Goal: Task Accomplishment & Management: Manage account settings

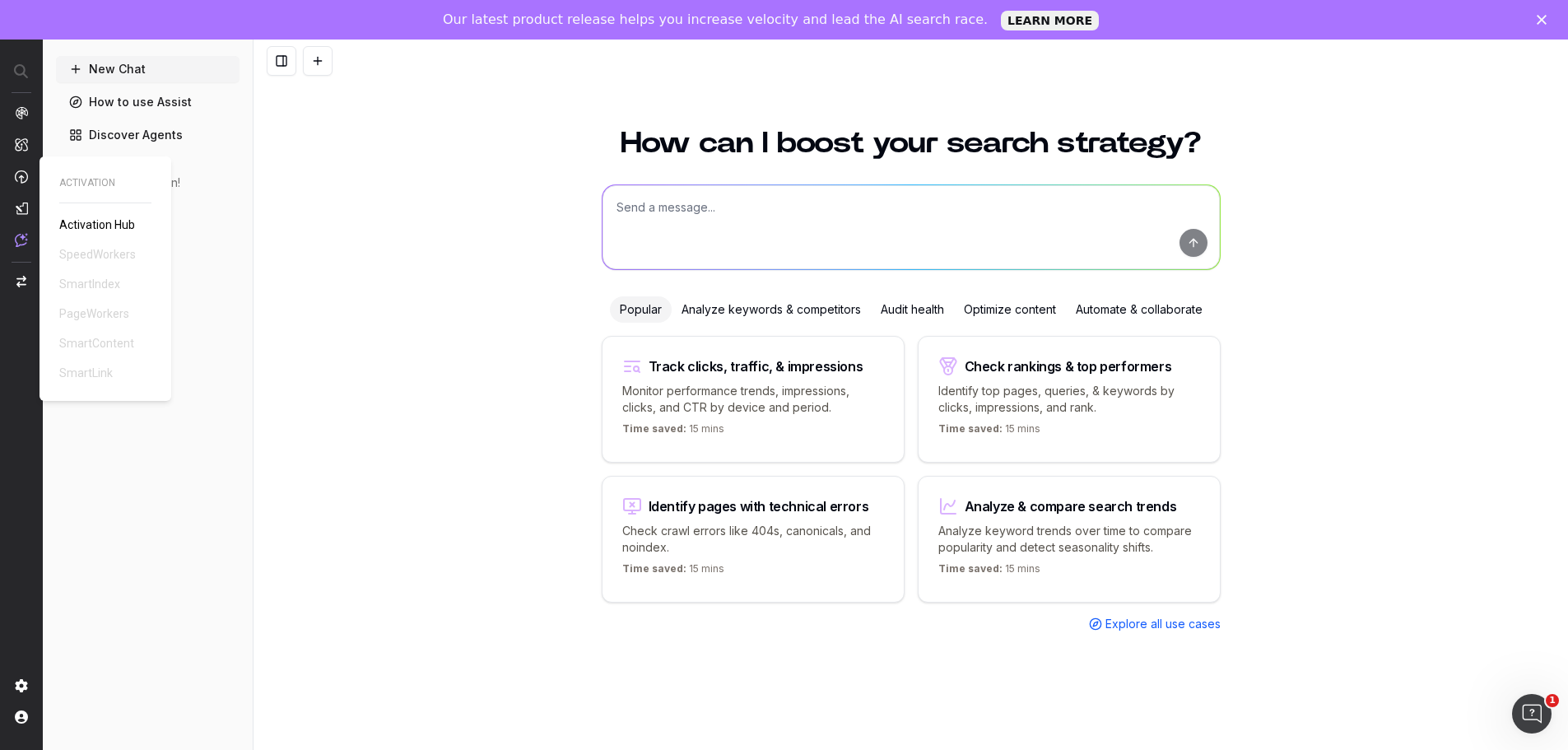
click at [26, 180] on img at bounding box center [21, 177] width 13 height 14
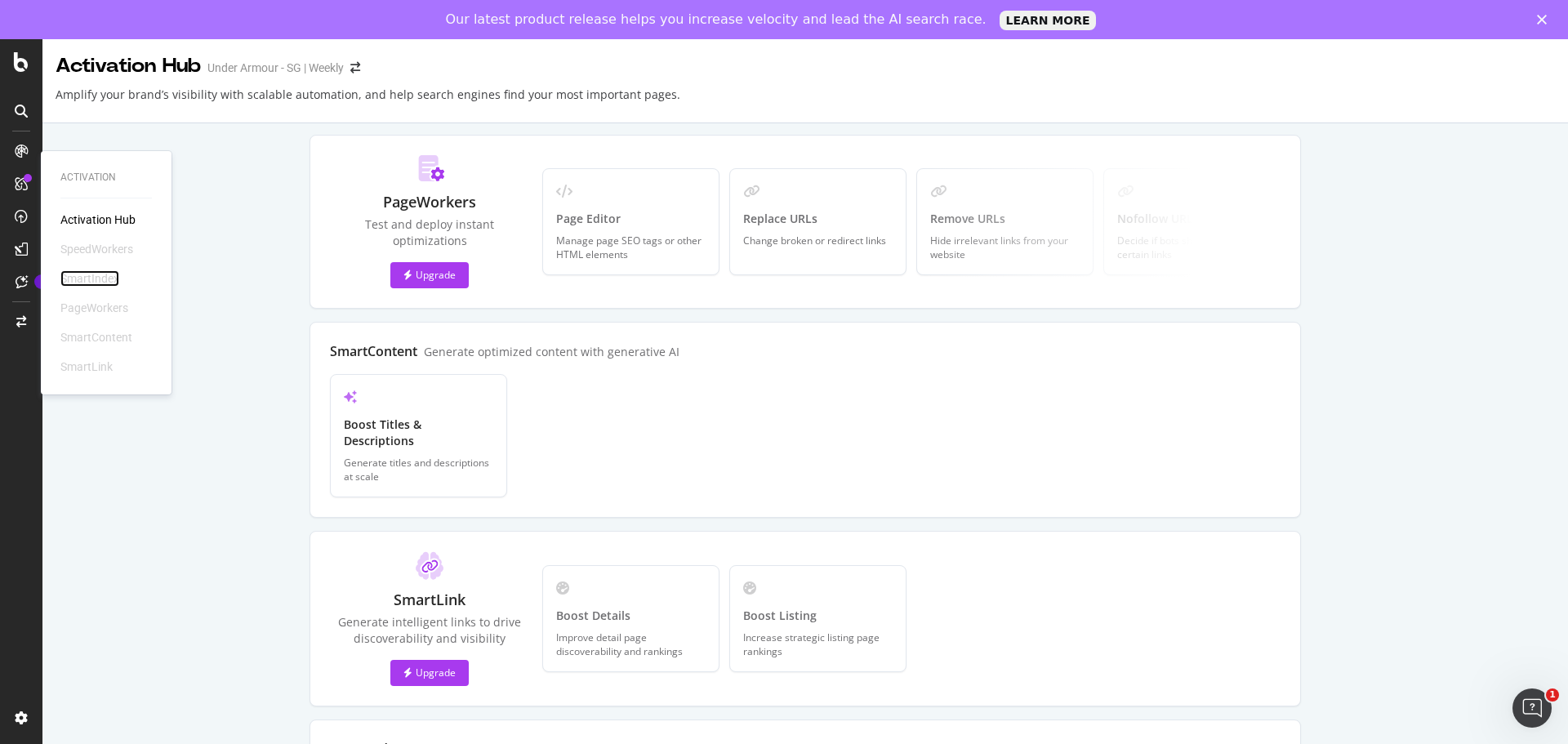
click at [109, 273] on div "SmartIndex" at bounding box center [89, 279] width 58 height 16
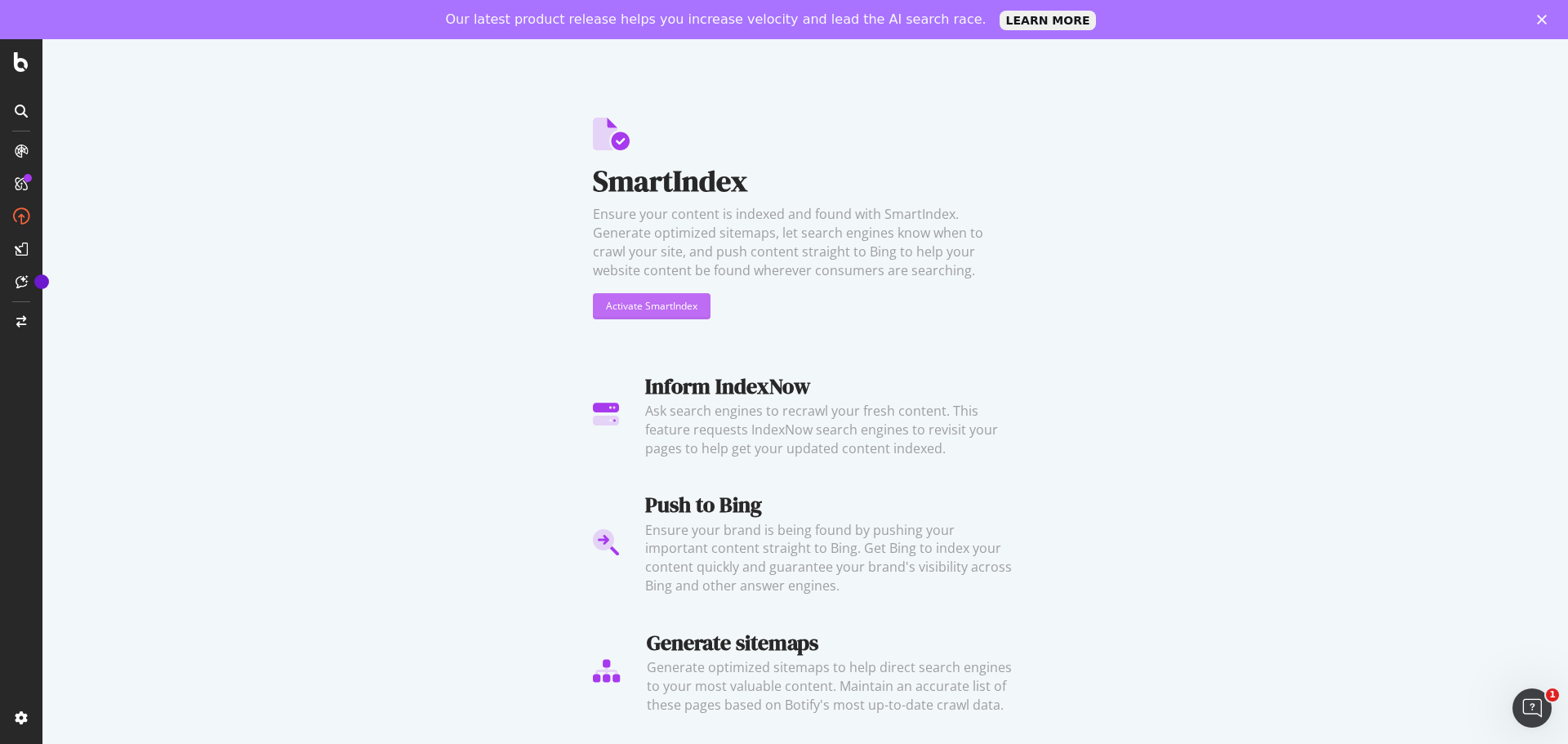
click at [689, 311] on div "Activate SmartIndex" at bounding box center [651, 306] width 91 height 14
click at [1542, 21] on polygon "Close" at bounding box center [1541, 19] width 10 height 10
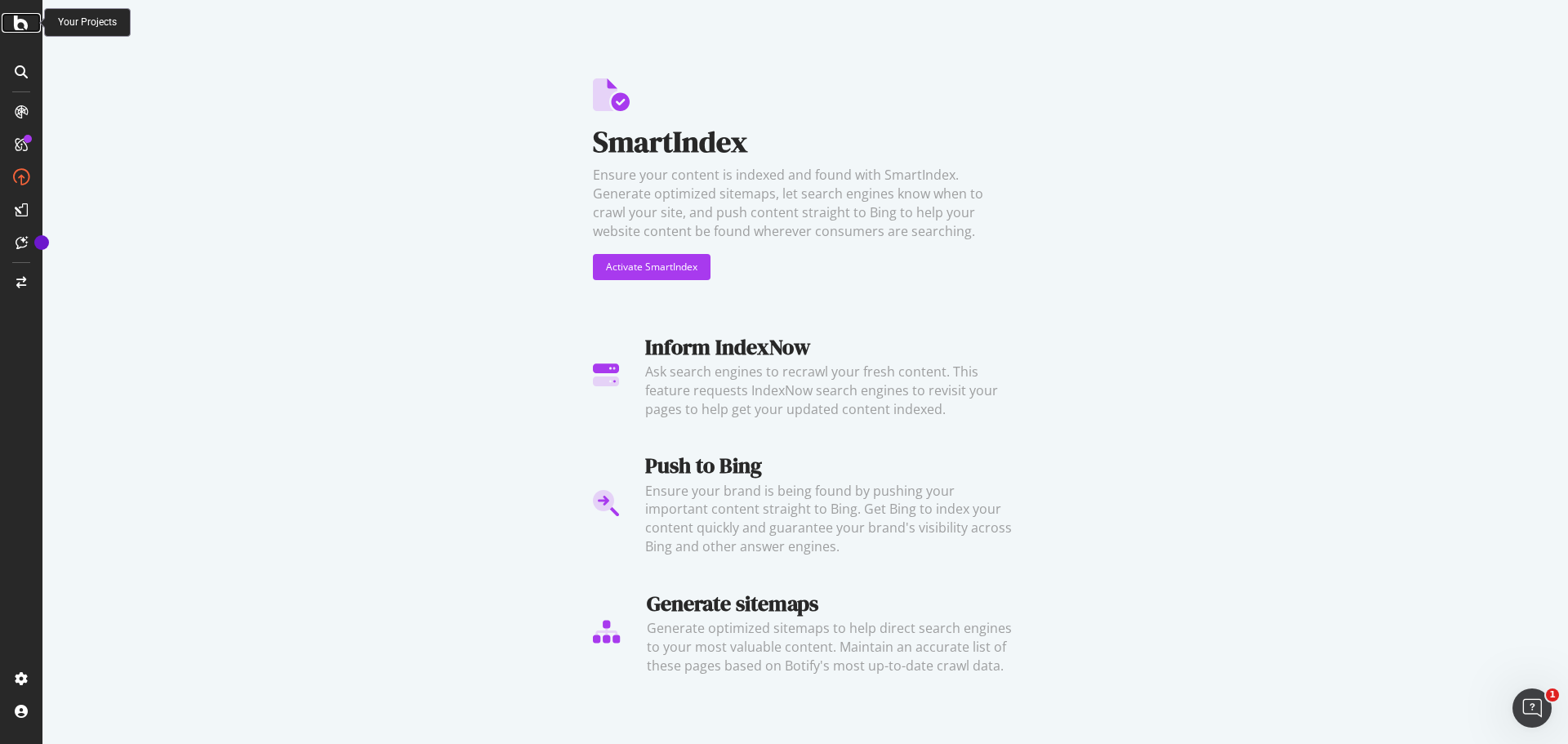
click at [22, 21] on icon at bounding box center [21, 23] width 15 height 19
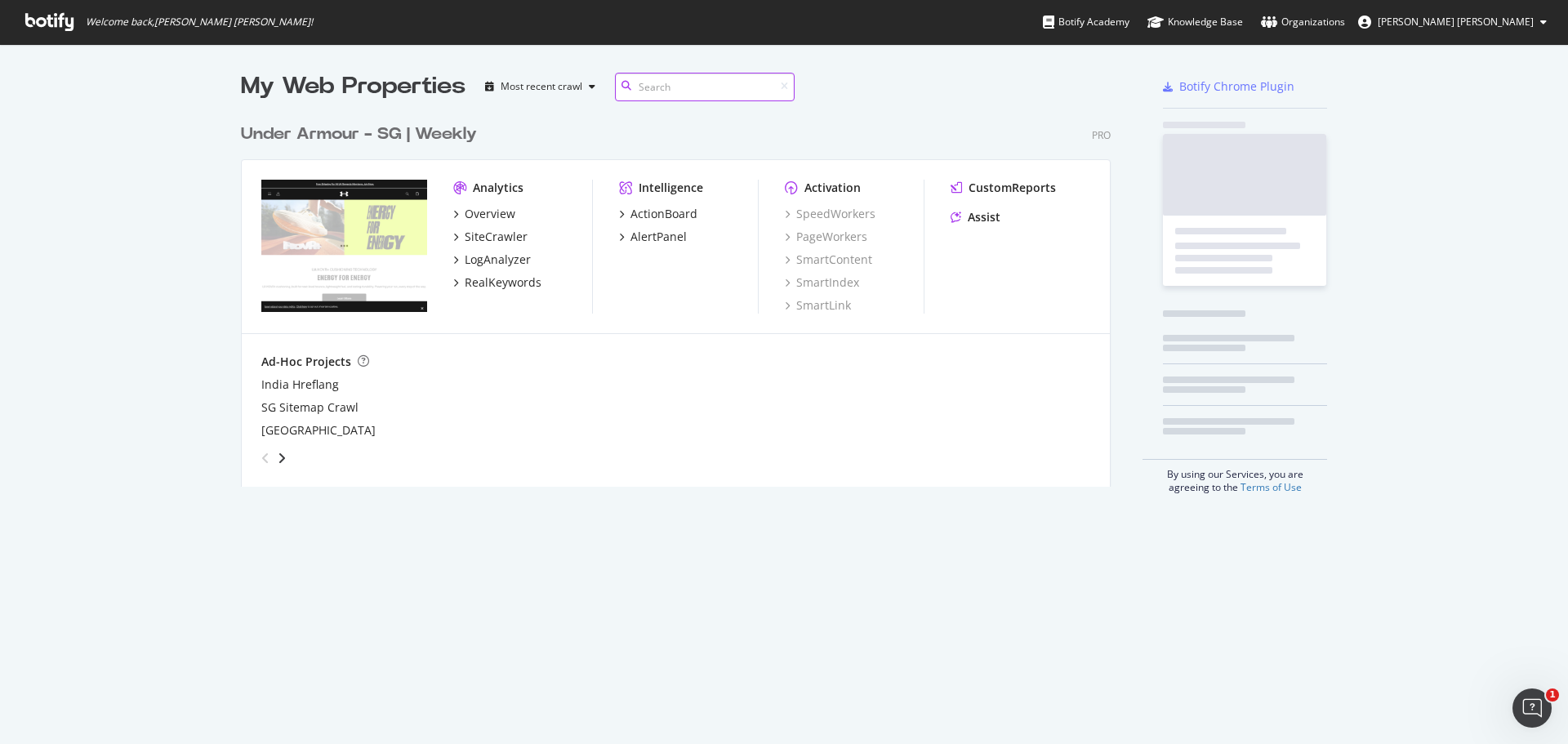
scroll to position [372, 870]
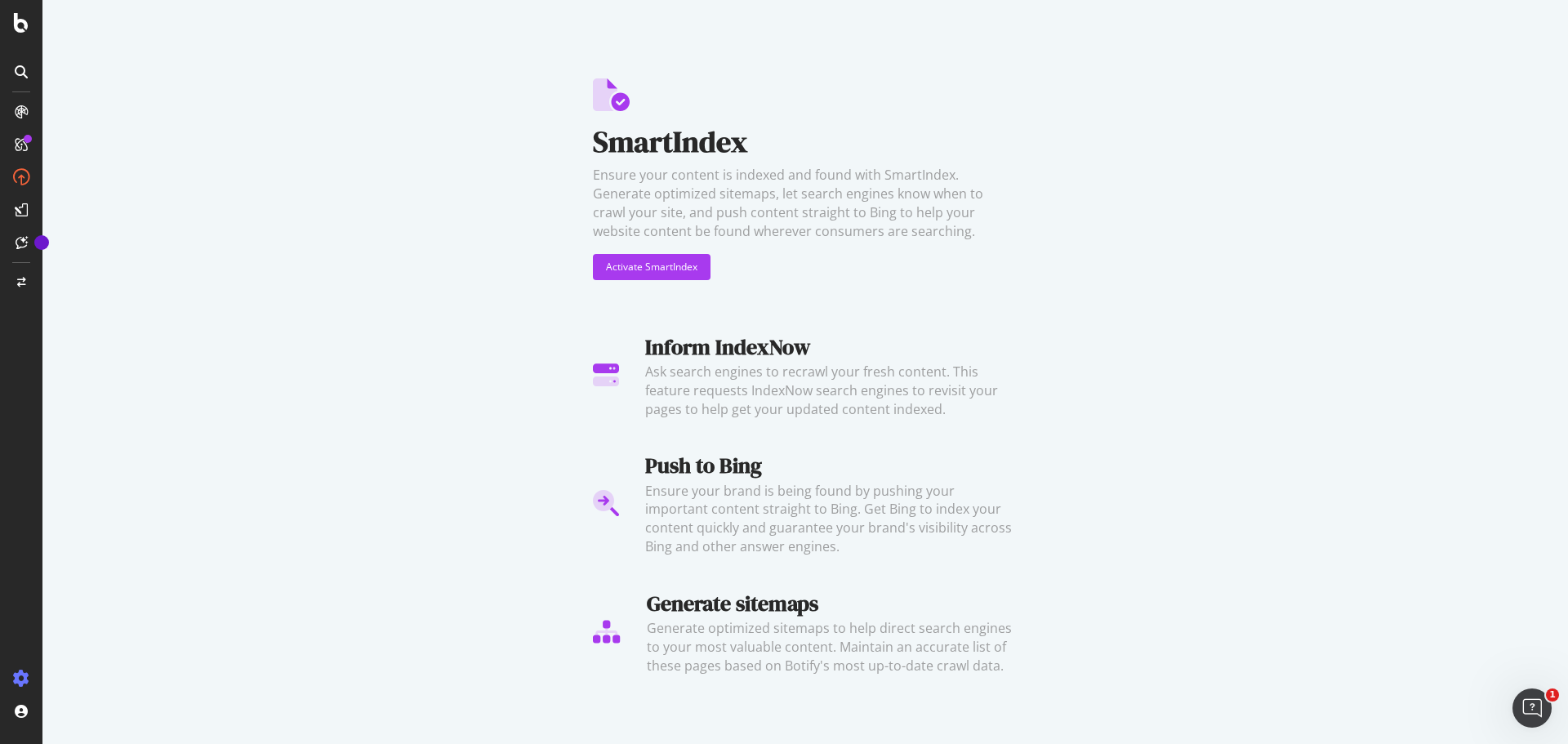
click at [23, 677] on icon at bounding box center [21, 679] width 16 height 16
click at [24, 77] on icon at bounding box center [21, 72] width 13 height 13
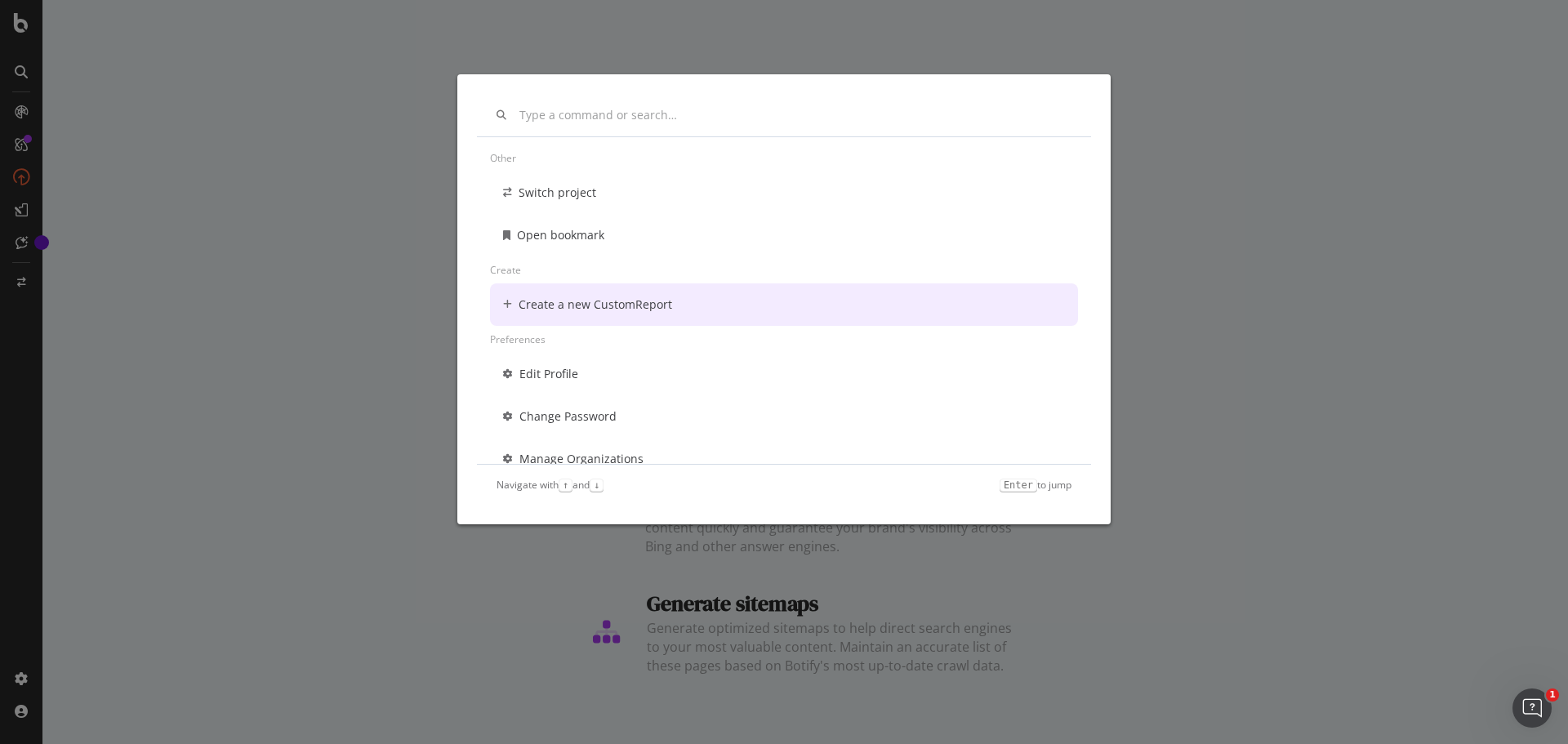
scroll to position [118, 0]
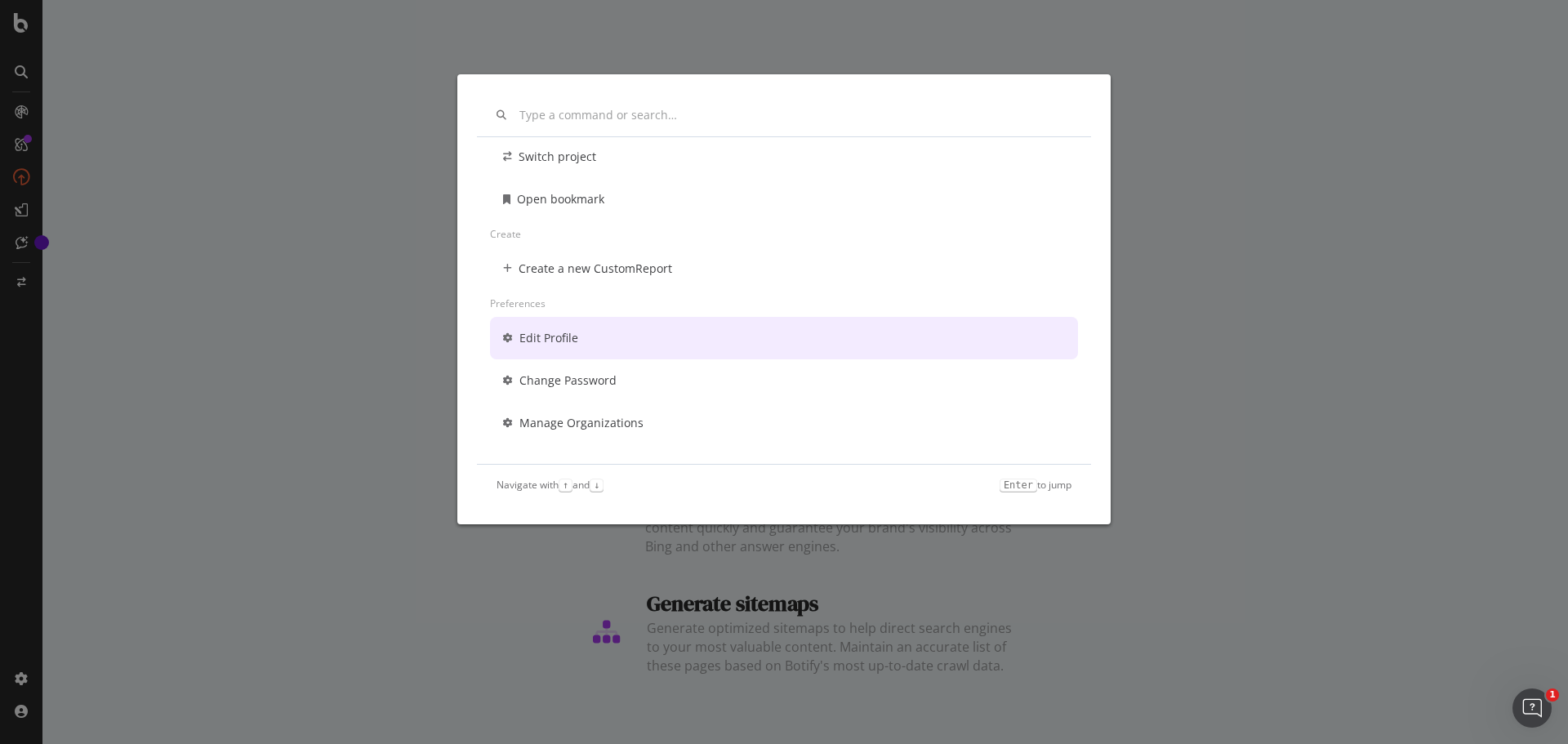
click at [576, 340] on div "Edit Profile" at bounding box center [548, 338] width 58 height 16
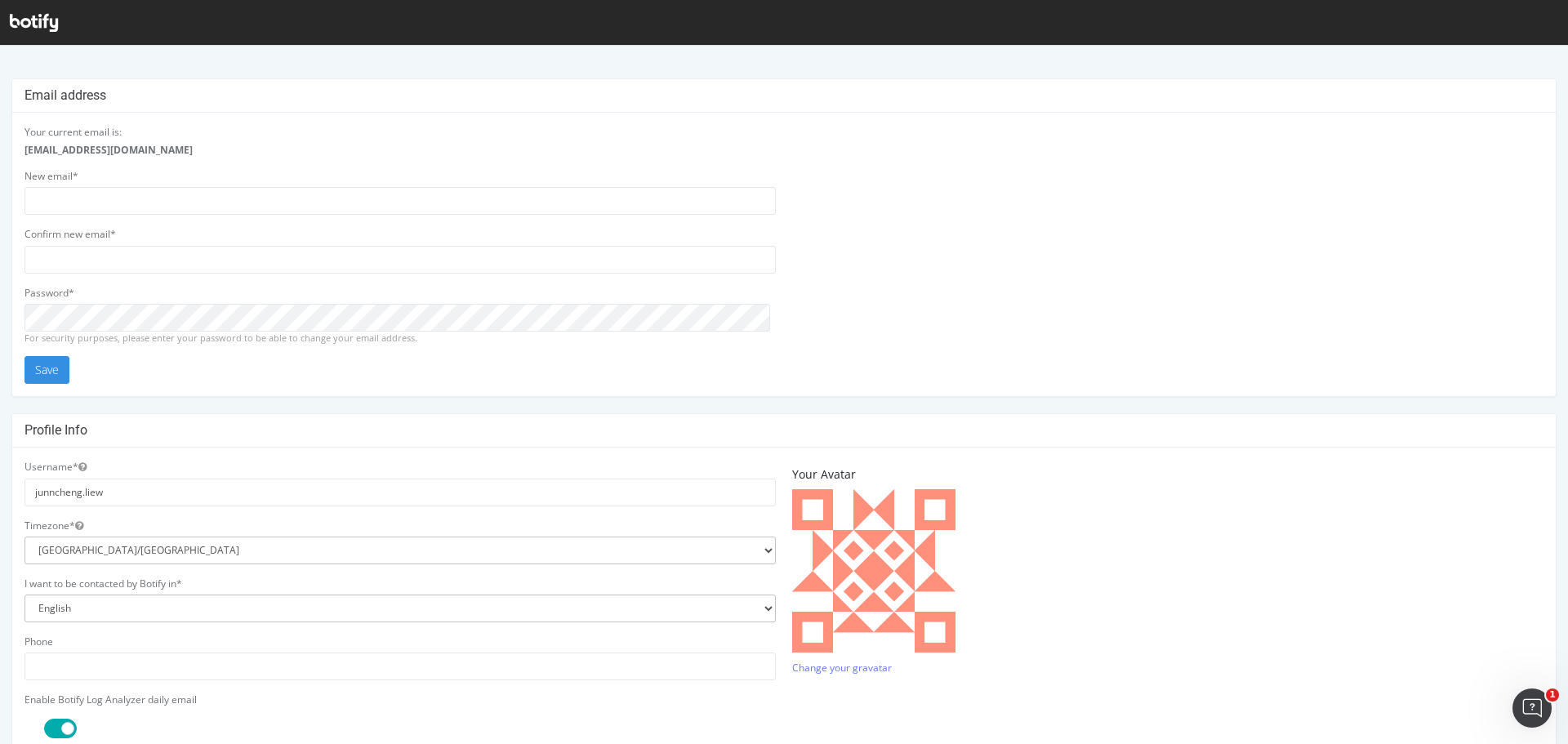
click at [37, 24] on icon at bounding box center [34, 23] width 48 height 18
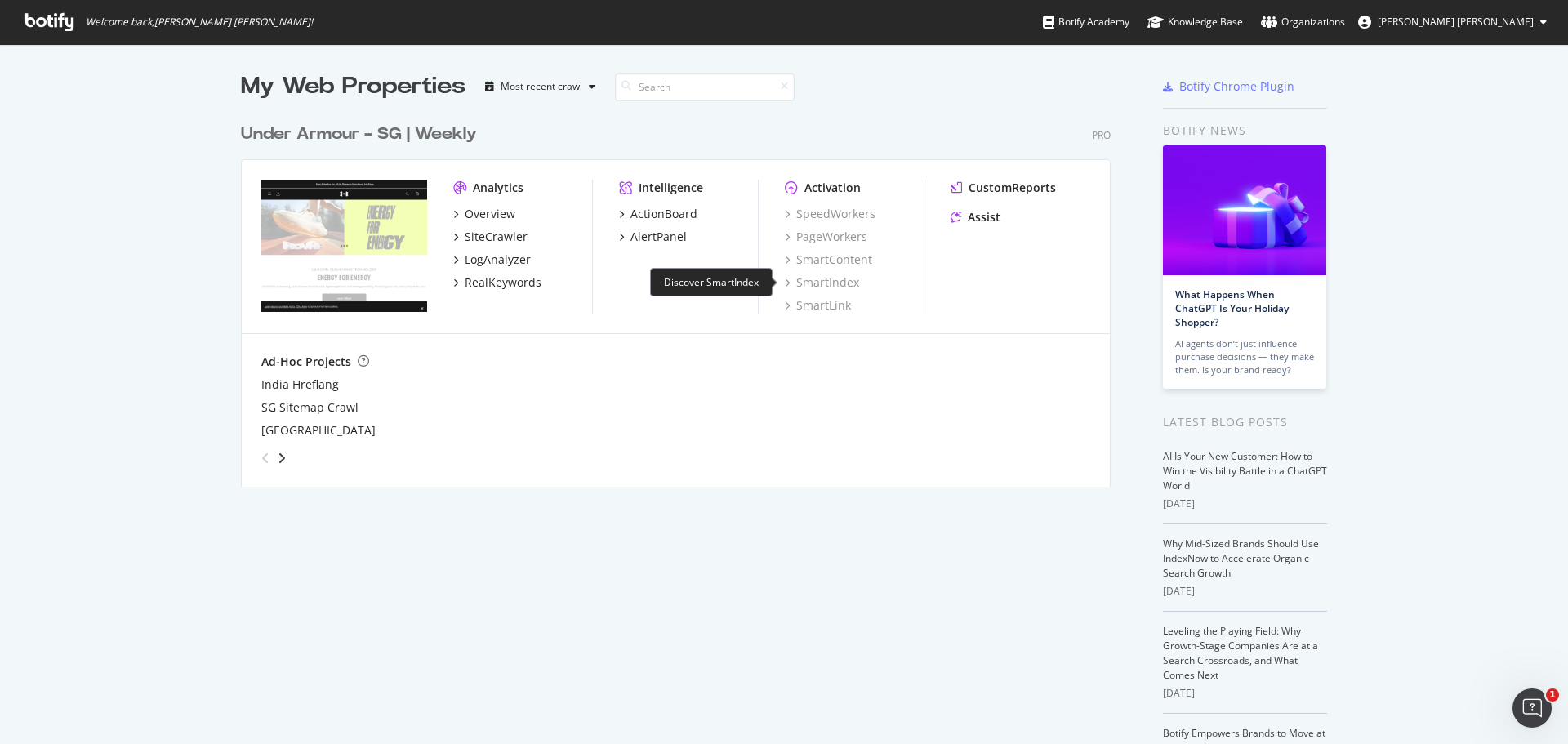
click at [830, 286] on div "SmartIndex" at bounding box center [822, 282] width 74 height 16
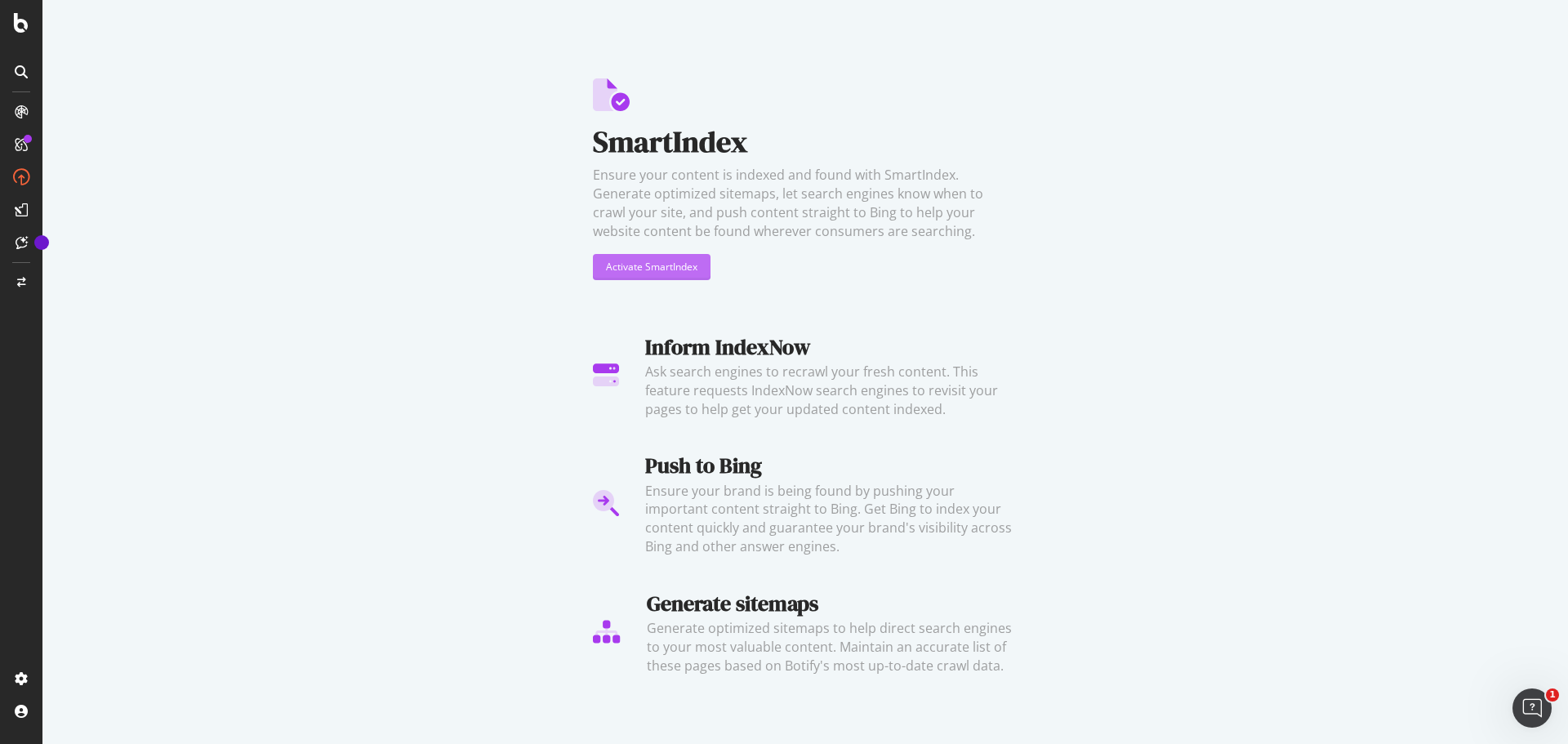
click at [674, 272] on div "Activate SmartIndex" at bounding box center [651, 267] width 91 height 14
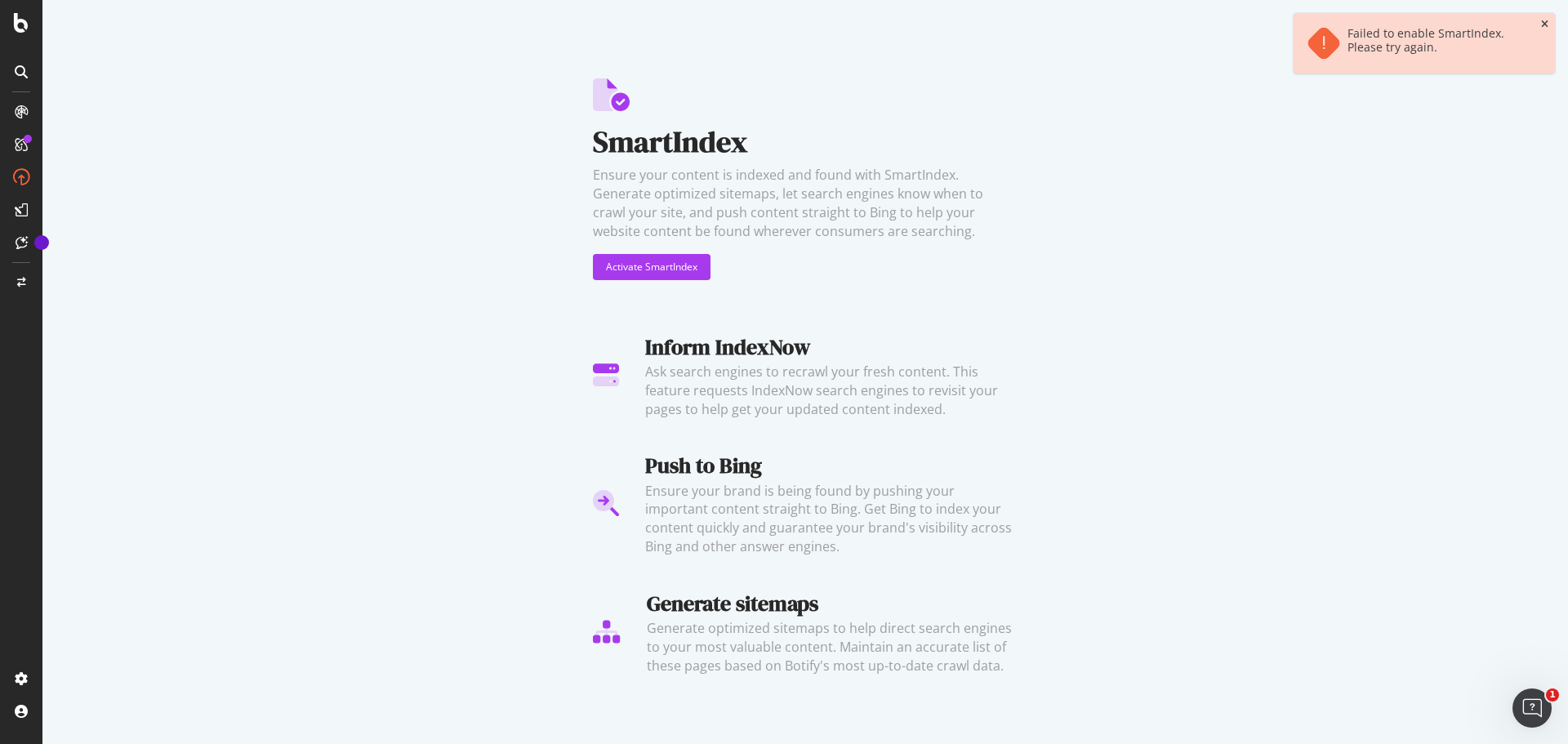
click at [1542, 27] on icon "close toast" at bounding box center [1544, 24] width 7 height 10
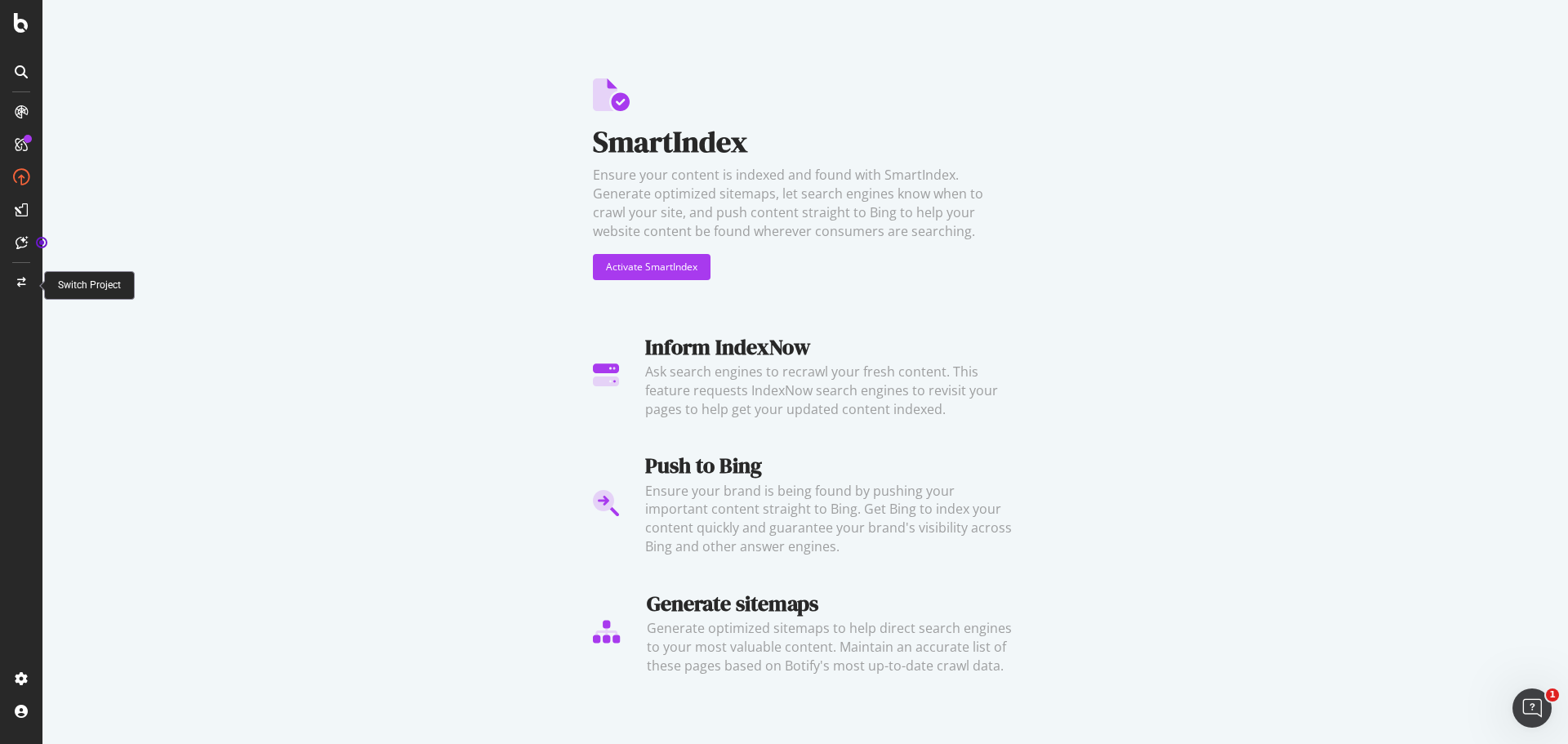
click at [19, 280] on icon at bounding box center [21, 282] width 9 height 10
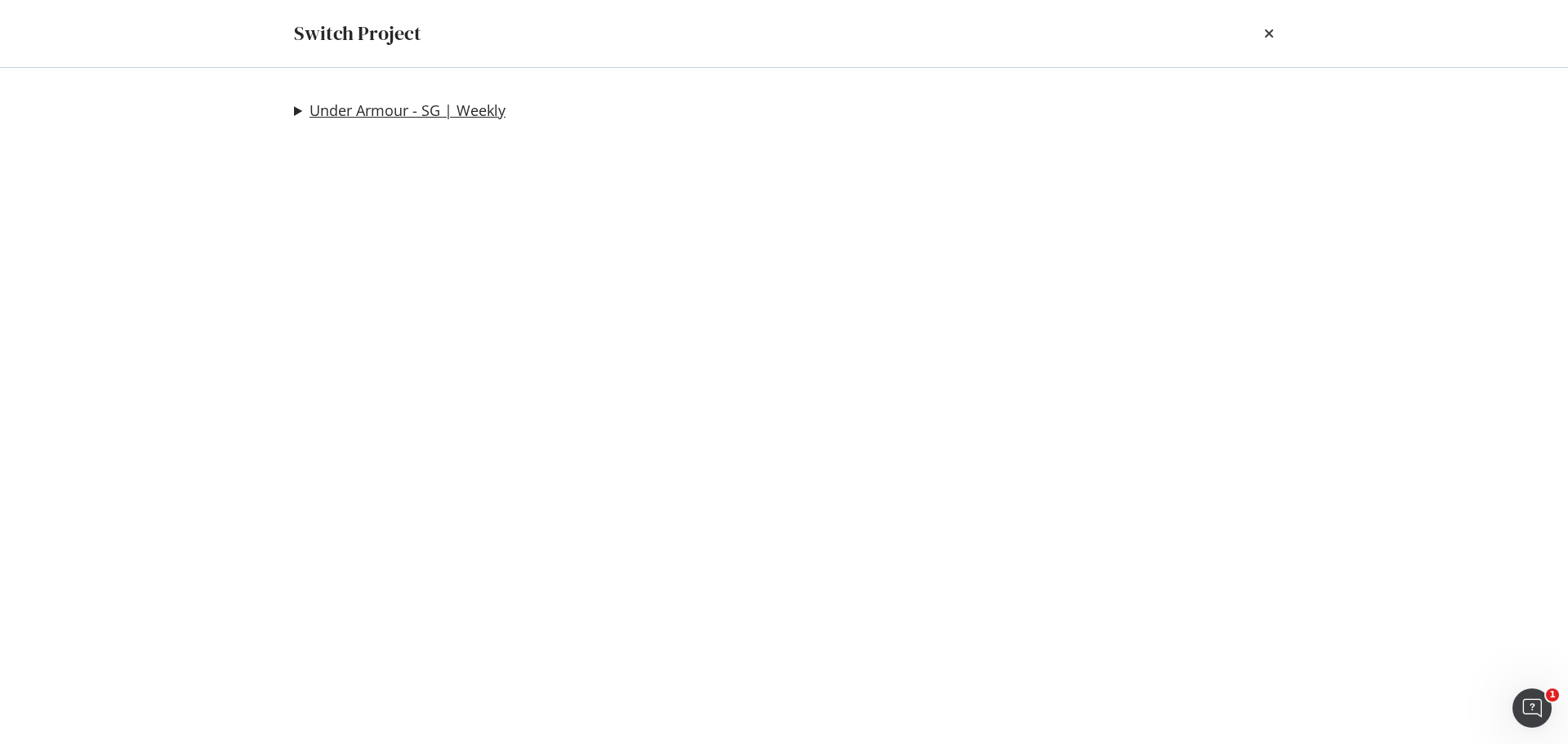
click at [366, 113] on link "Under Armour - SG | Weekly" at bounding box center [408, 110] width 196 height 17
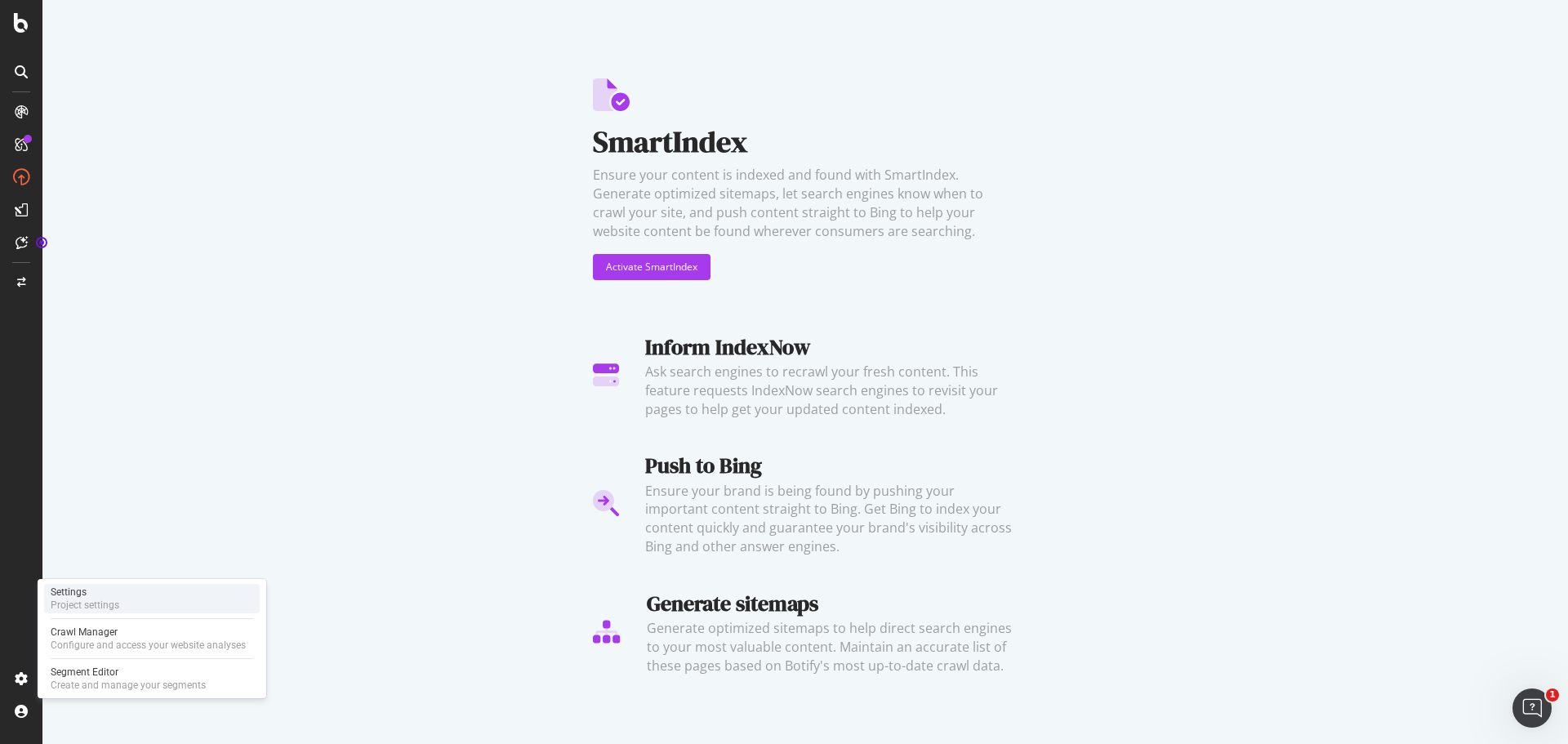
click at [89, 604] on div "Project settings" at bounding box center [85, 605] width 69 height 13
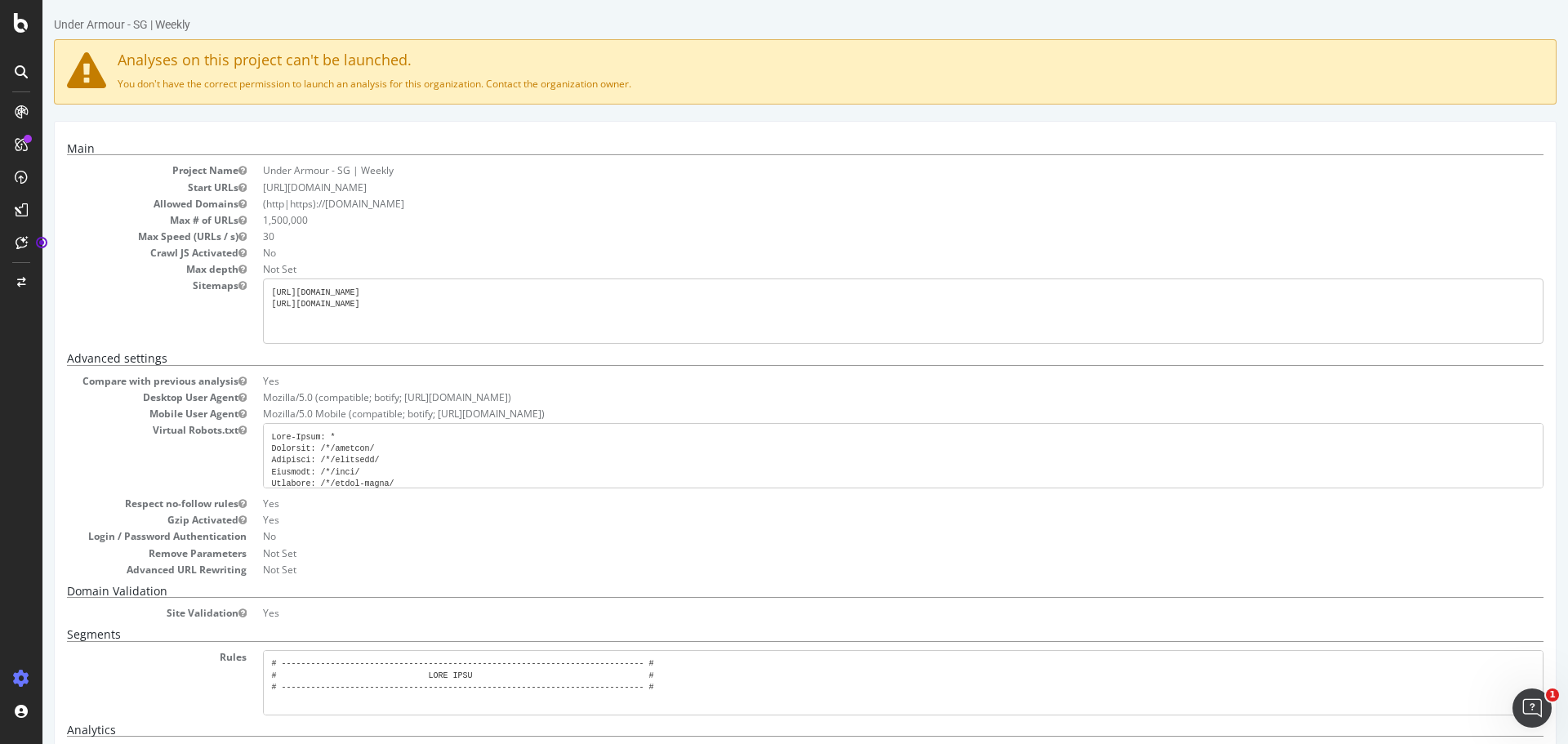
click at [22, 69] on icon at bounding box center [21, 72] width 13 height 13
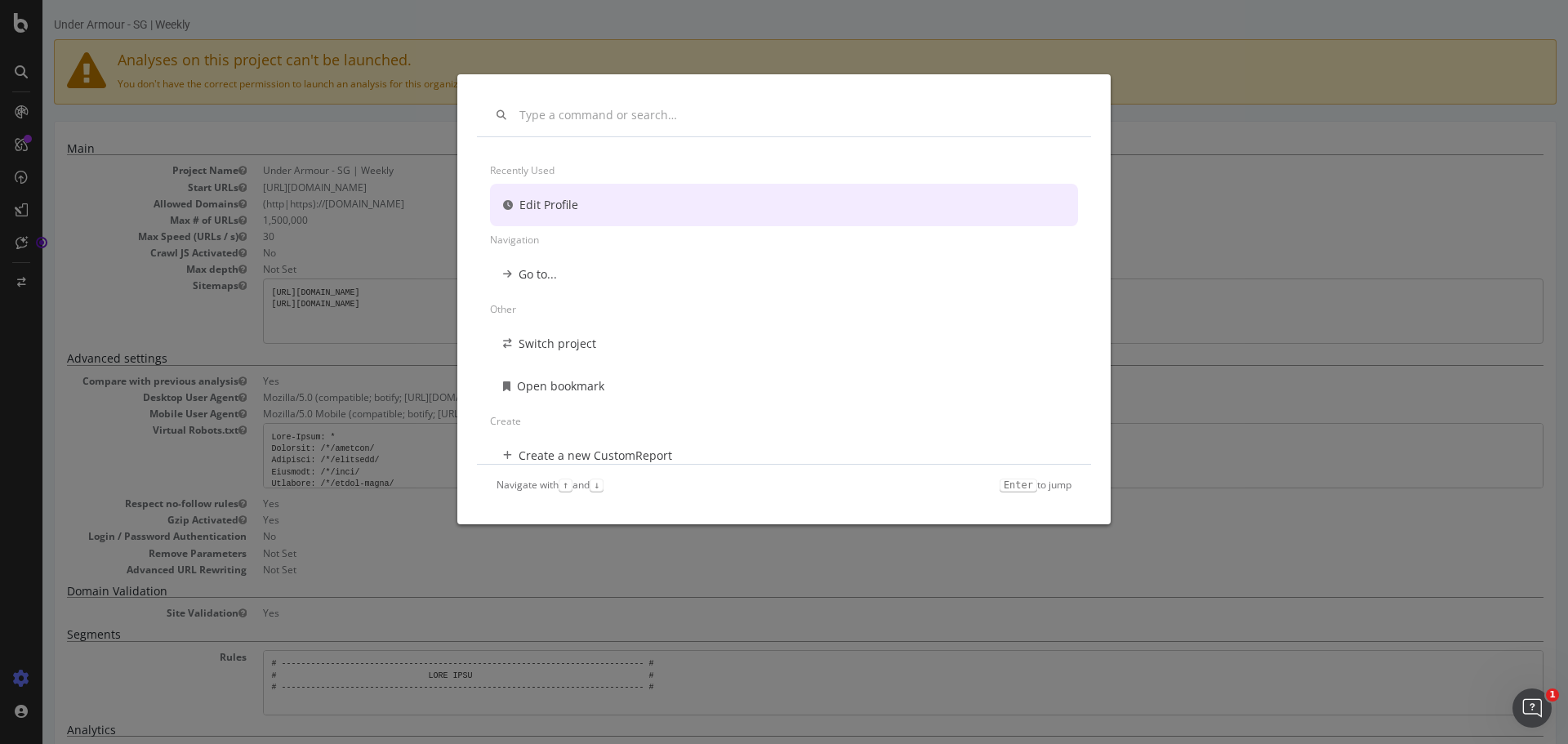
click at [22, 111] on div "Recently used Edit Profile Navigation Go to... Other Switch project Open bookma…" at bounding box center [784, 372] width 1568 height 744
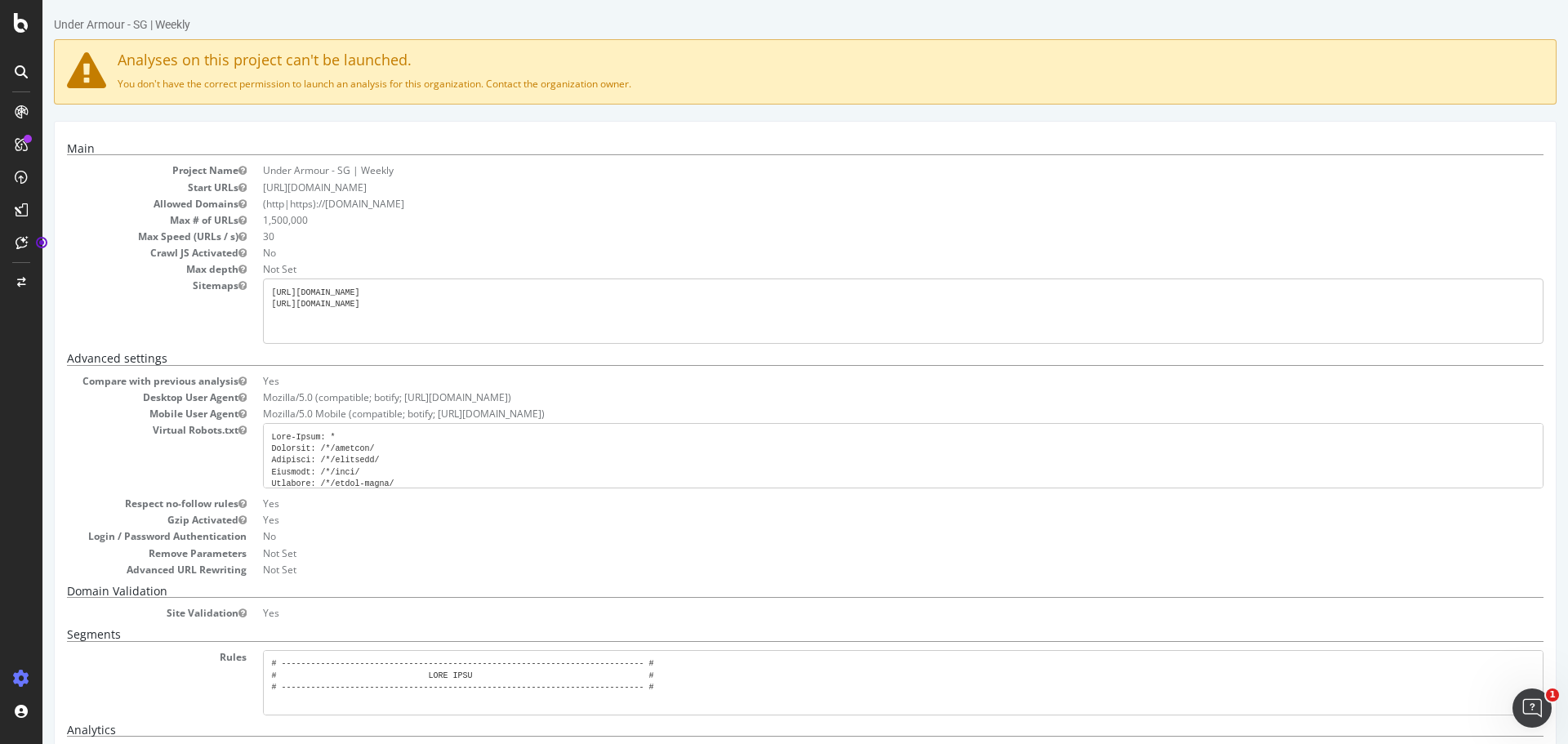
click at [29, 70] on div at bounding box center [21, 72] width 27 height 27
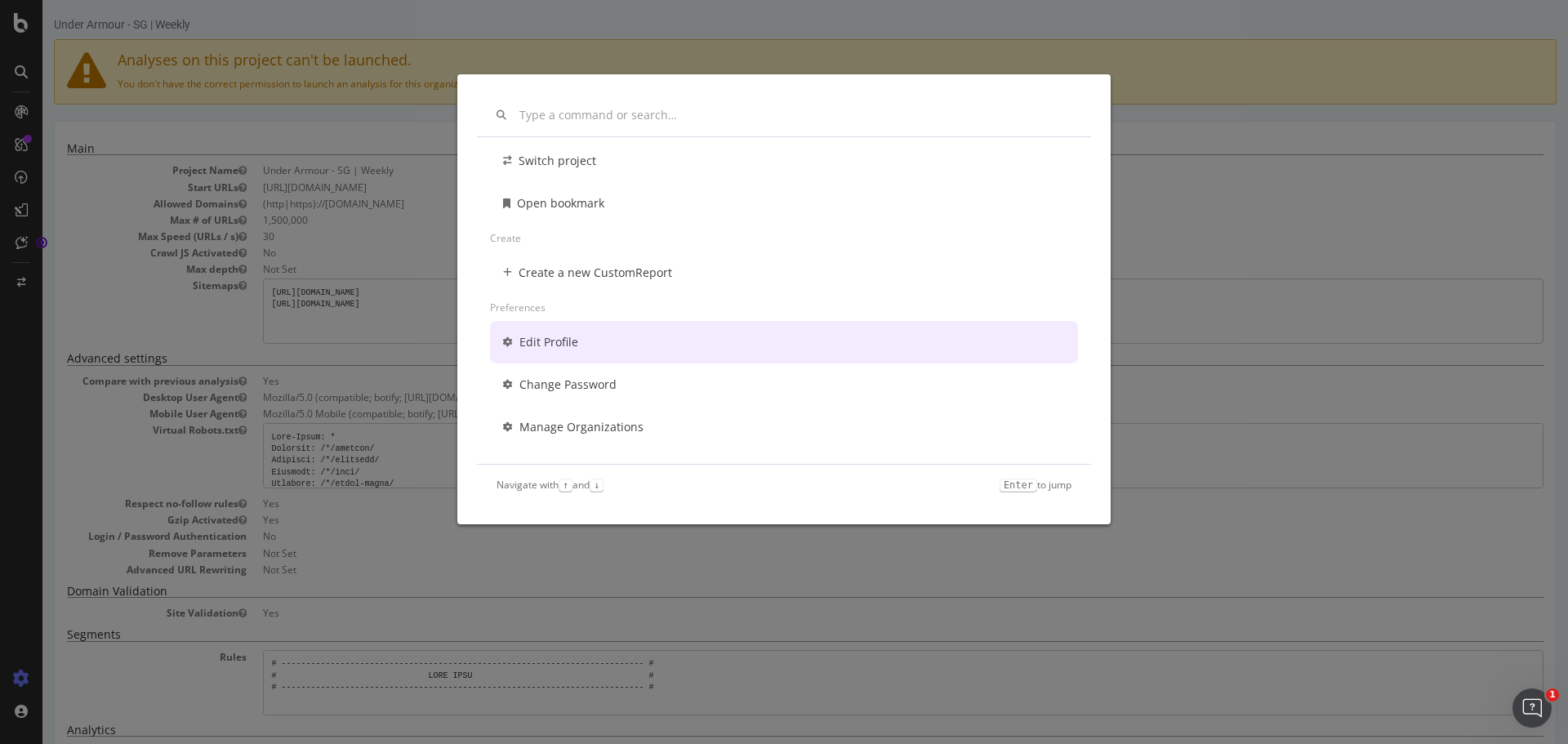
scroll to position [187, 0]
click at [19, 25] on div "Other Switch project Open bookmark Create Create a new CustomReport Preferences…" at bounding box center [784, 372] width 1568 height 744
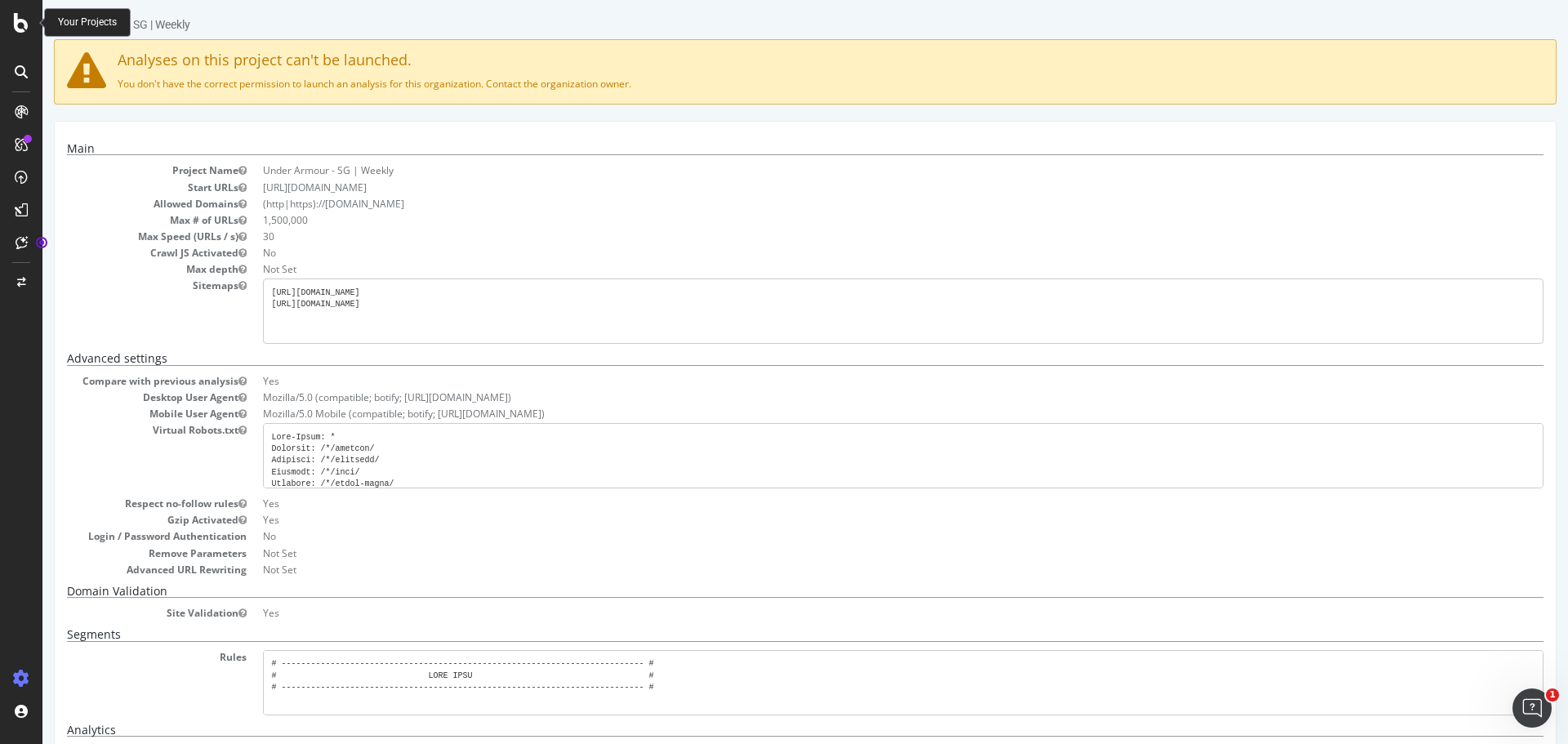
click at [19, 26] on icon at bounding box center [21, 23] width 15 height 19
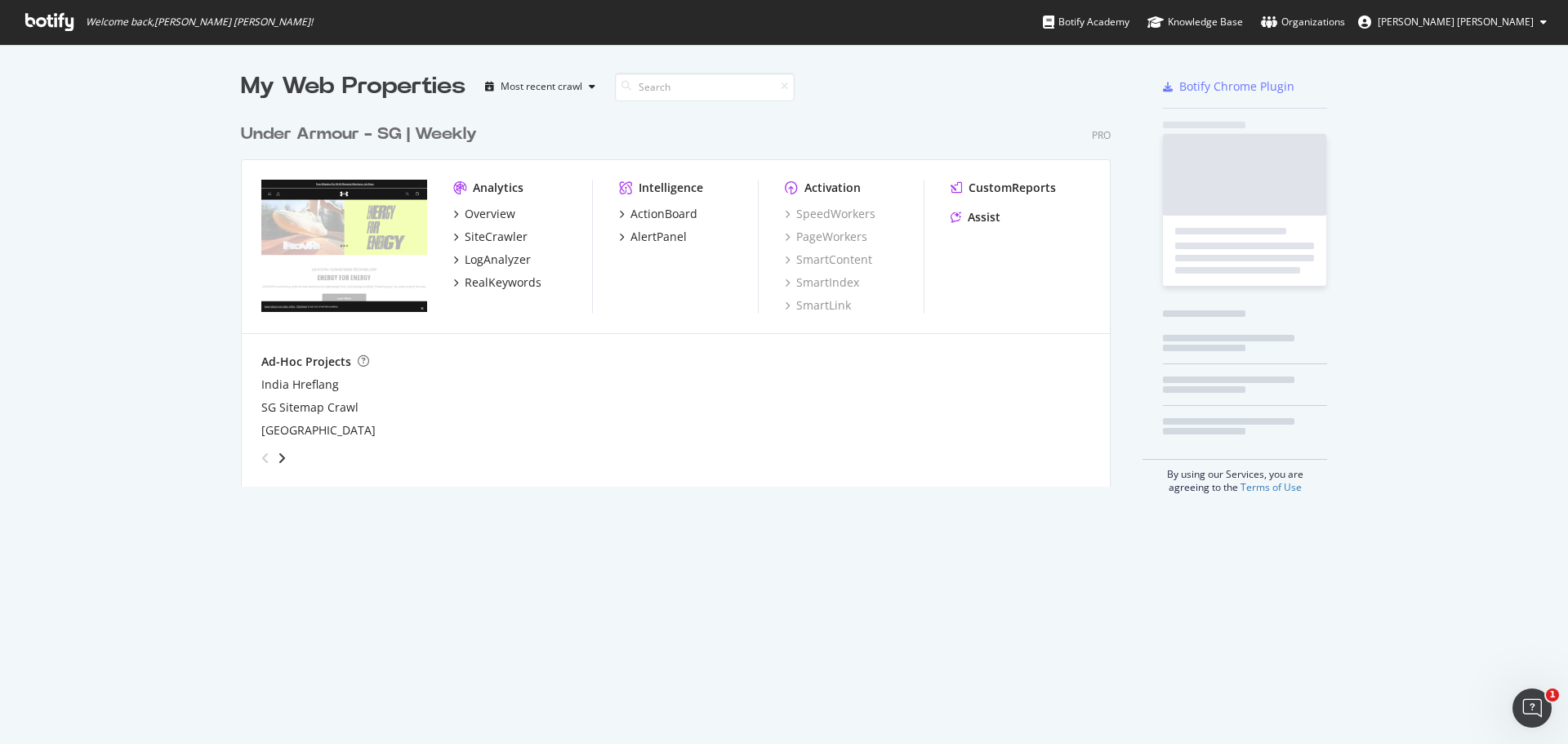
scroll to position [732, 1543]
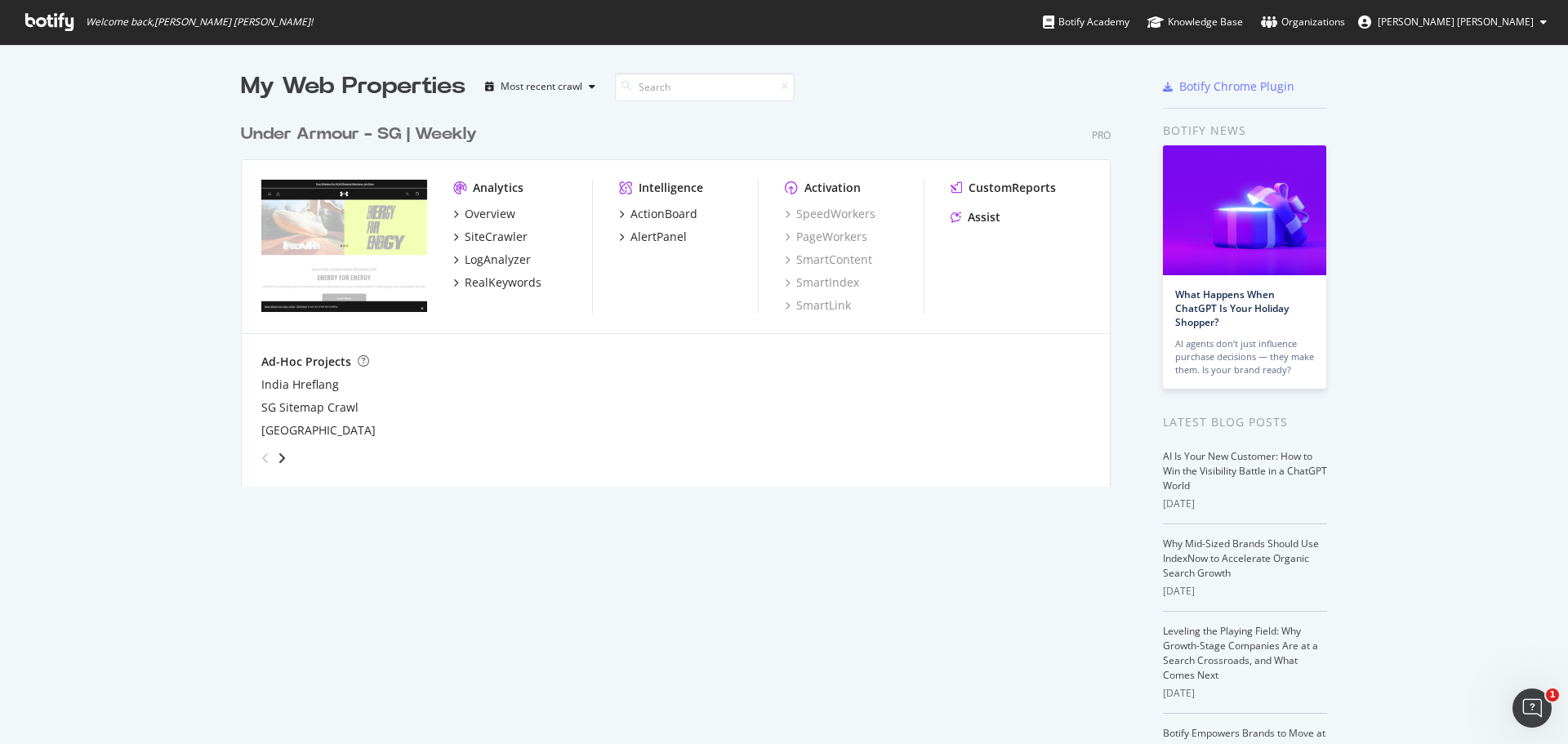
click at [270, 464] on div "angle-left" at bounding box center [265, 458] width 21 height 27
click at [278, 458] on icon "angle-right" at bounding box center [281, 458] width 8 height 13
click at [279, 458] on icon "angle-right" at bounding box center [281, 458] width 8 height 13
click at [261, 456] on icon "angle-left" at bounding box center [264, 458] width 8 height 13
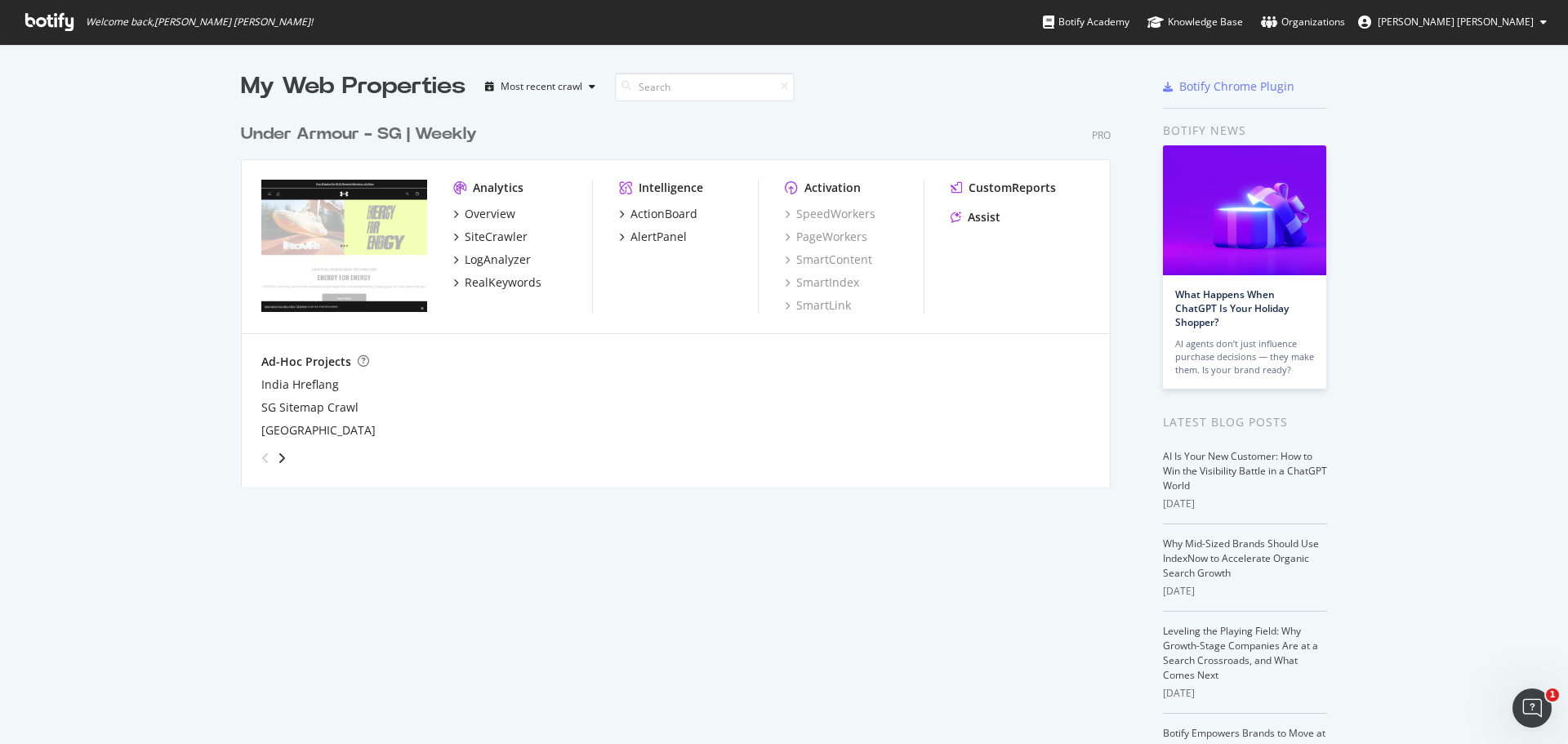
click at [261, 456] on icon "angle-left" at bounding box center [264, 458] width 8 height 13
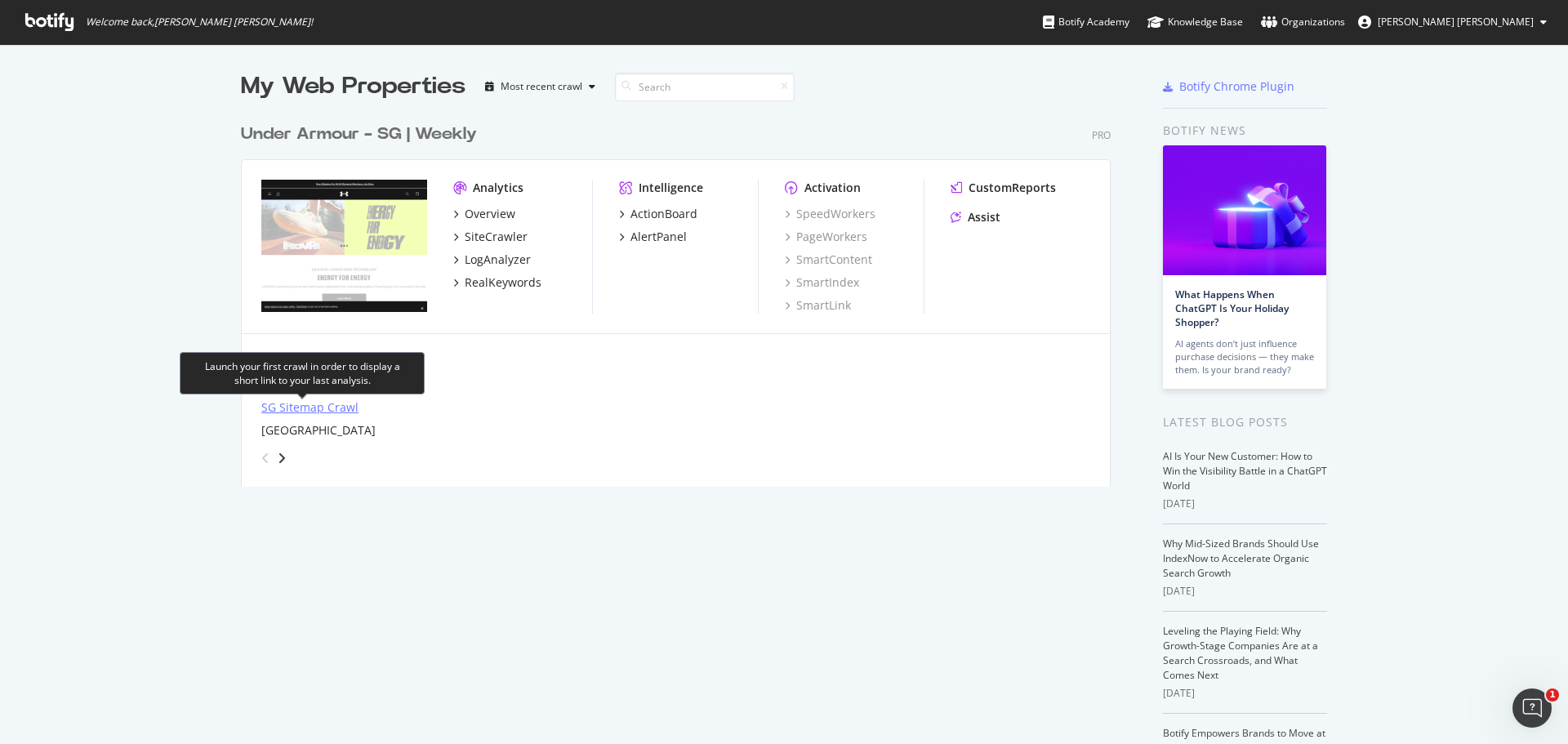
click at [316, 408] on div "SG Sitemap Crawl" at bounding box center [310, 408] width 97 height 16
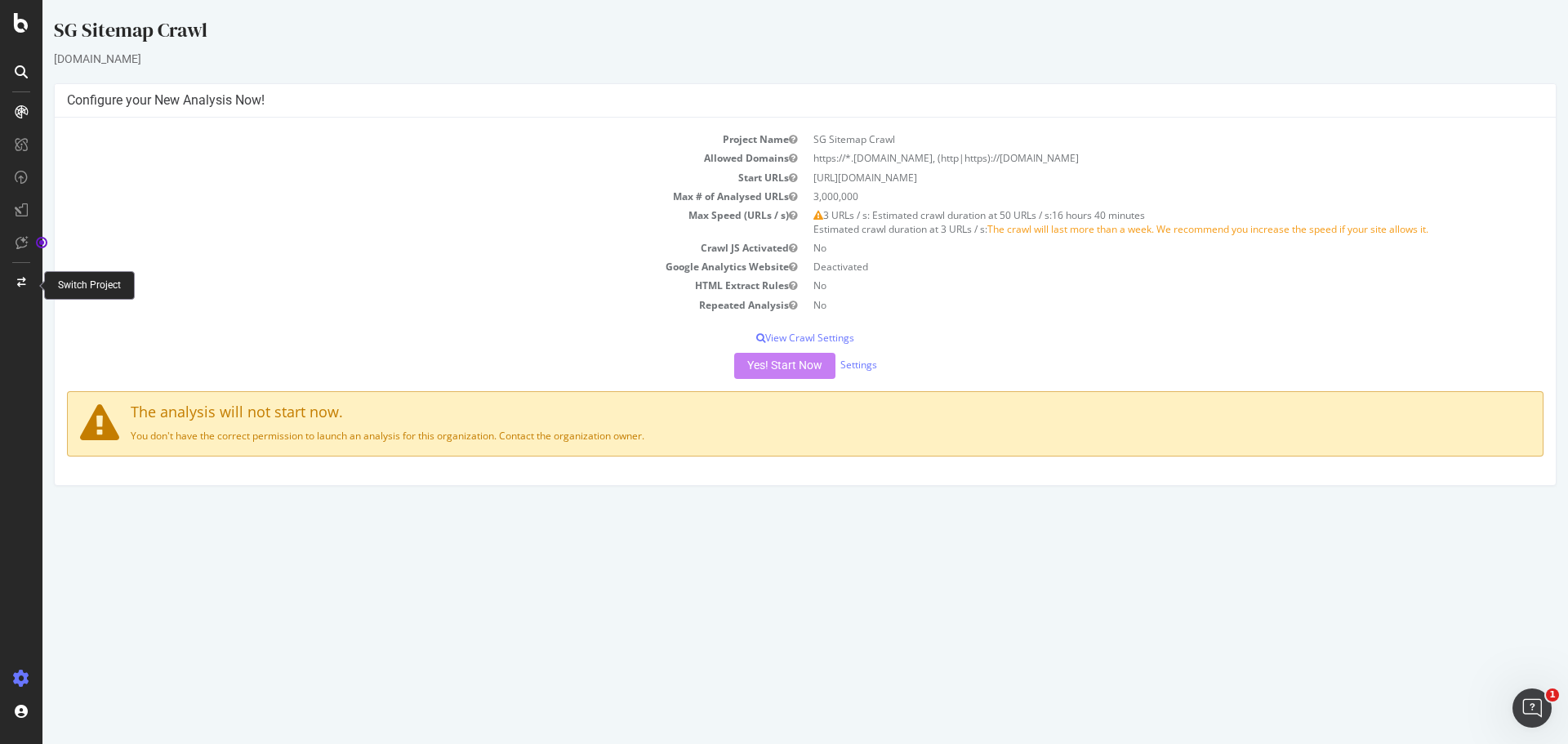
click at [16, 286] on div at bounding box center [21, 283] width 39 height 27
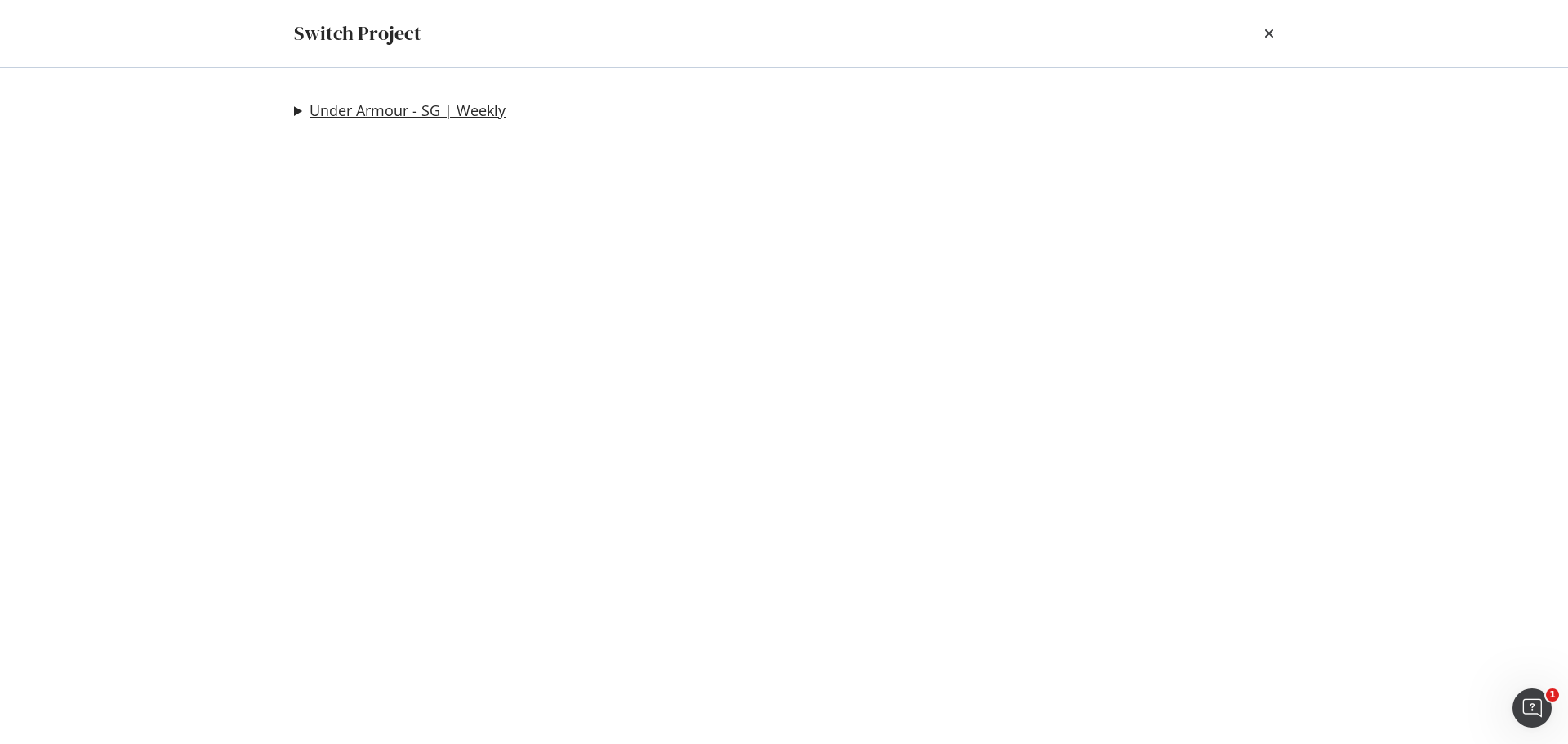
click at [314, 112] on link "Under Armour - SG | Weekly" at bounding box center [408, 110] width 196 height 17
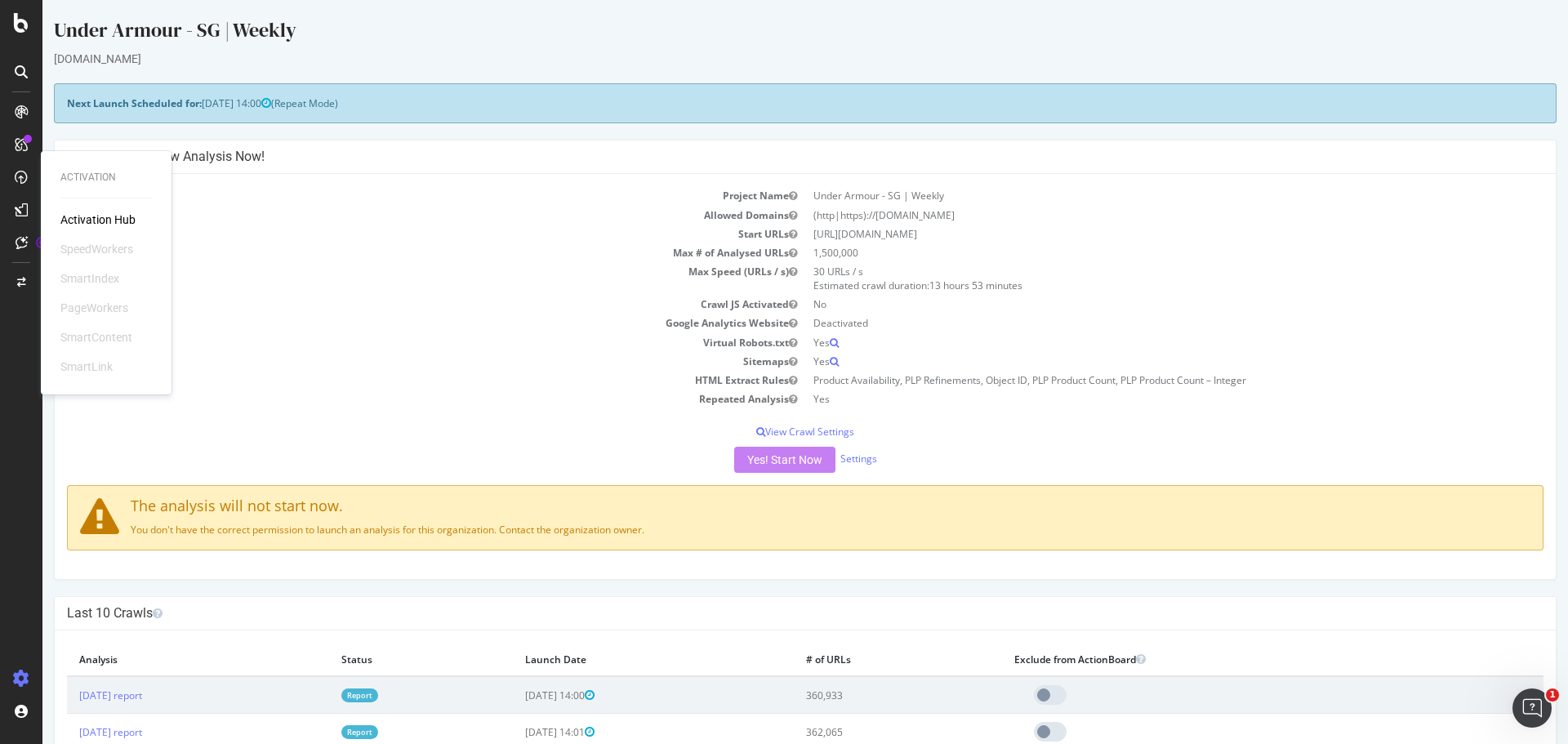
click at [96, 282] on div "SmartIndex" at bounding box center [89, 279] width 58 height 16
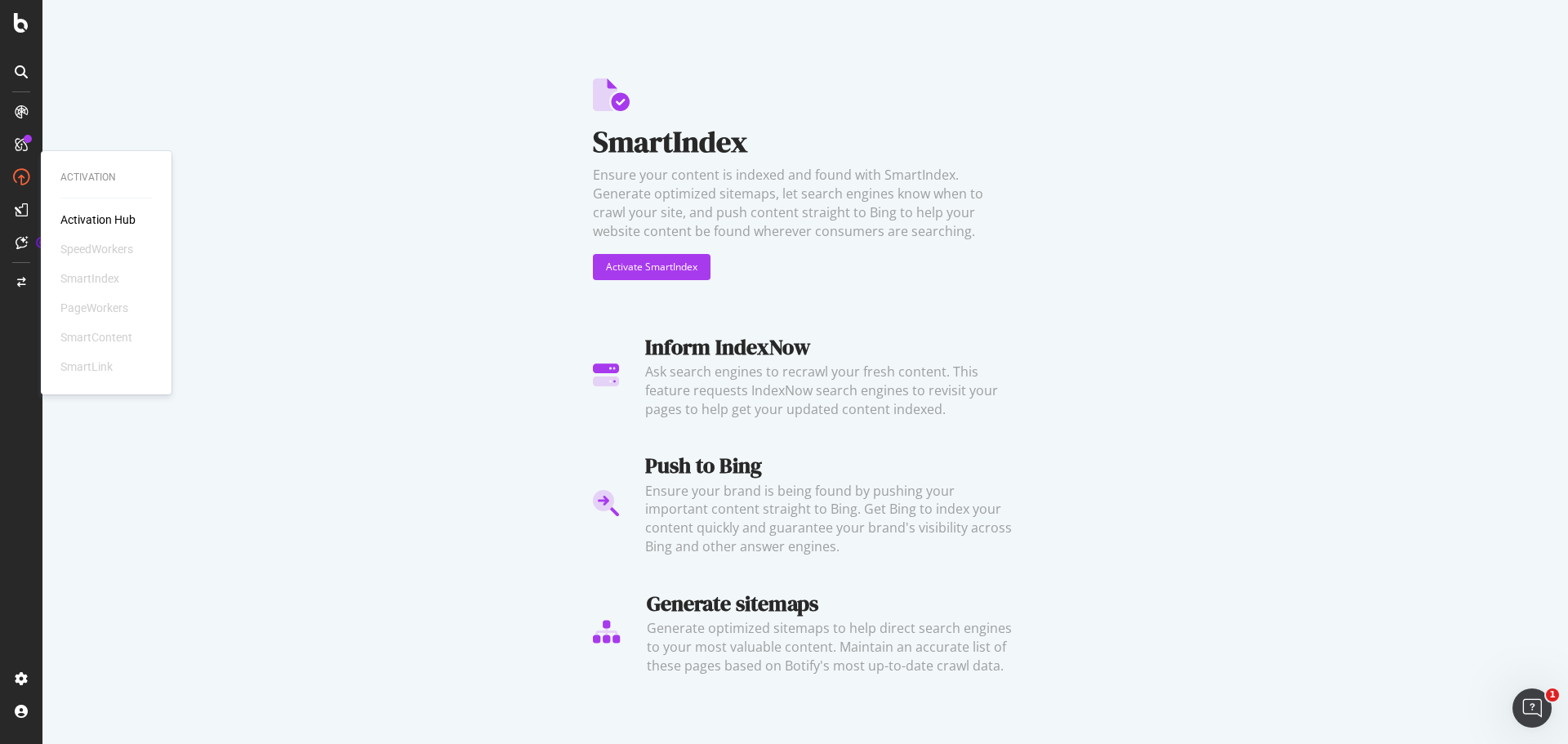
click at [101, 215] on div "Activation Hub" at bounding box center [97, 219] width 75 height 16
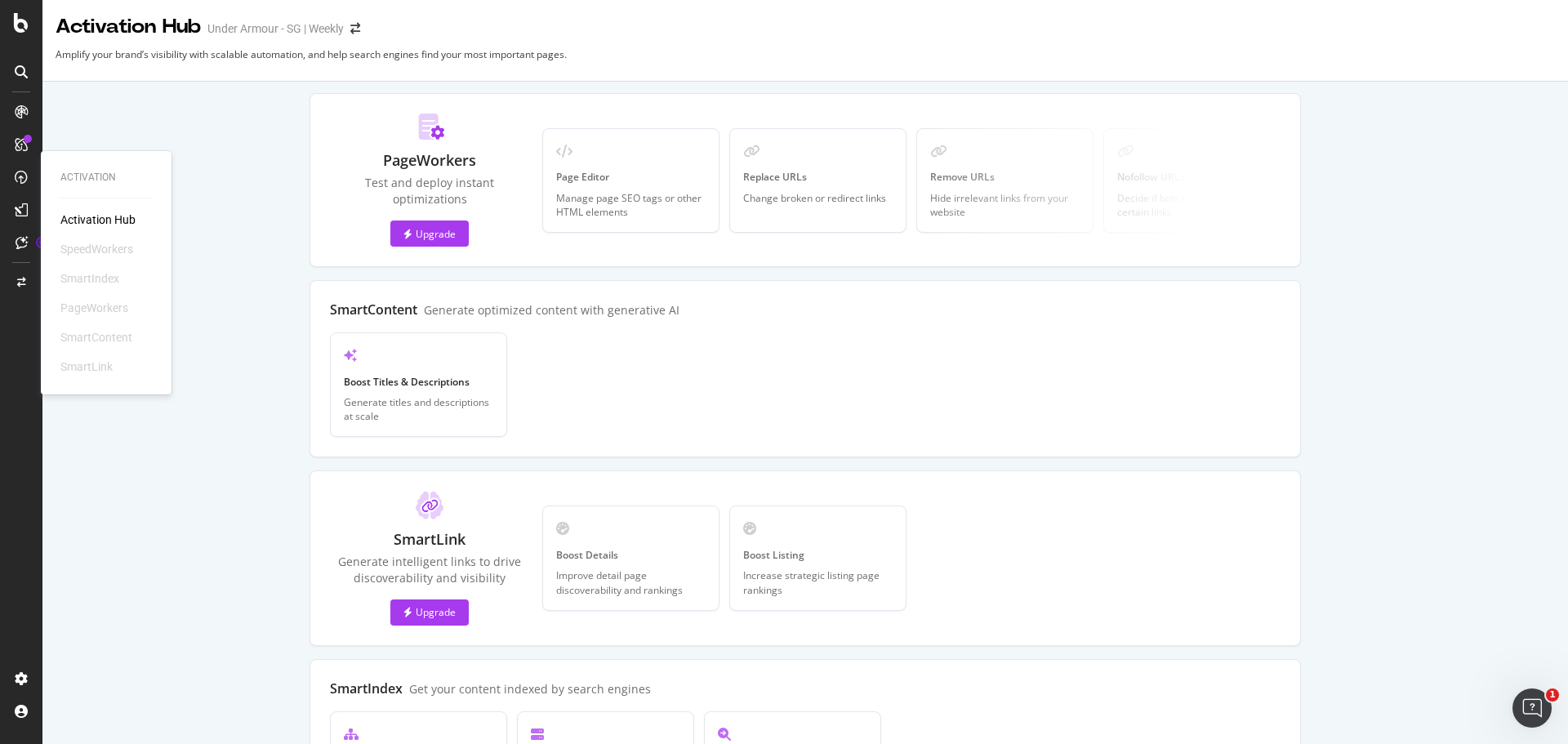
click at [97, 275] on div "SmartIndex" at bounding box center [89, 279] width 58 height 16
